Goal: Task Accomplishment & Management: Manage account settings

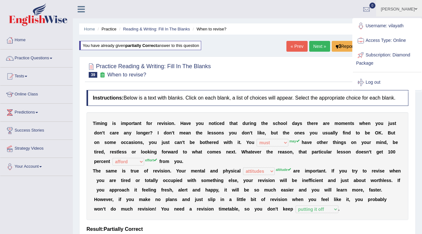
select select "must"
select select "afford"
select select "attitudes"
select select "putting it off"
click at [370, 82] on link "Log out" at bounding box center [387, 82] width 68 height 15
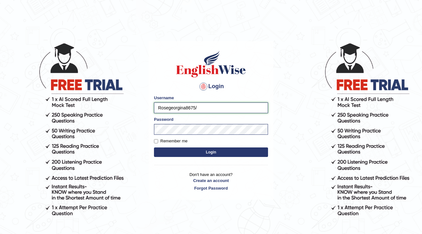
type input "Rosegeorgina8675//"
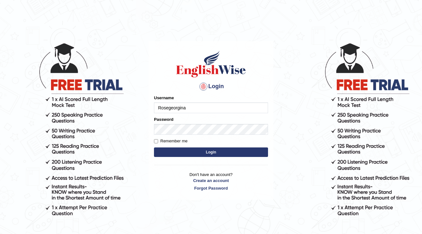
click at [154, 147] on button "Login" at bounding box center [211, 152] width 114 height 10
type input "Rosegeorgina+"
